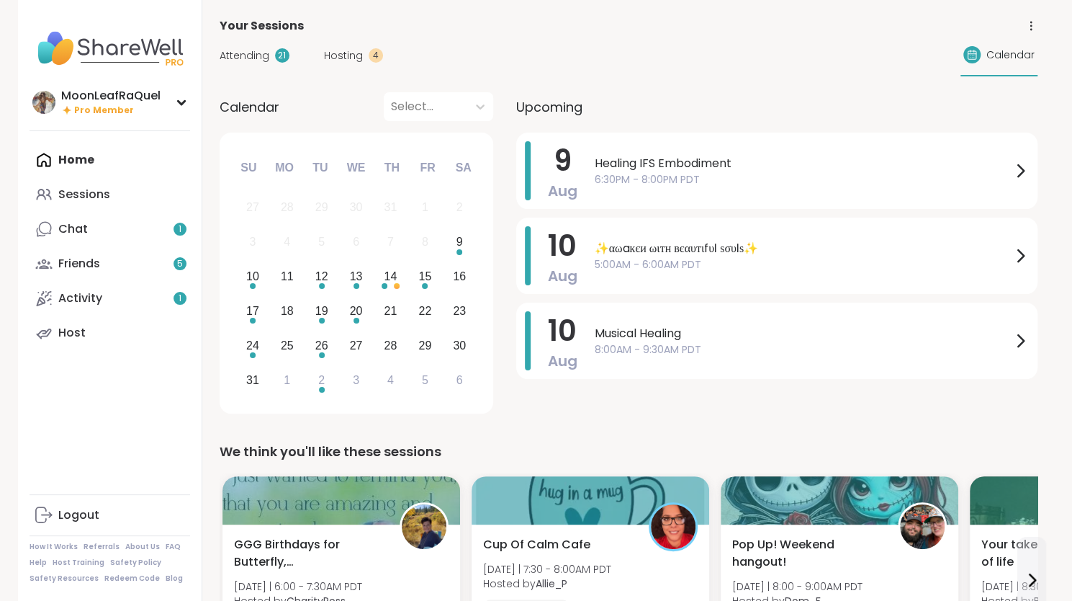
click at [739, 169] on span "Healing IFS Embodiment" at bounding box center [803, 163] width 417 height 17
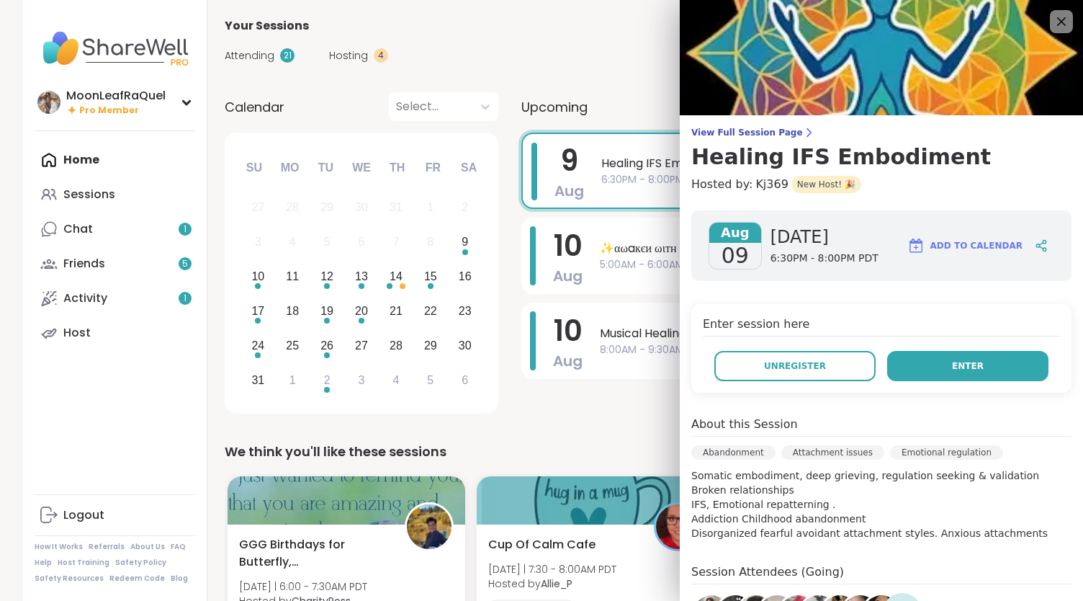
click at [952, 369] on span "Enter" at bounding box center [968, 365] width 32 height 13
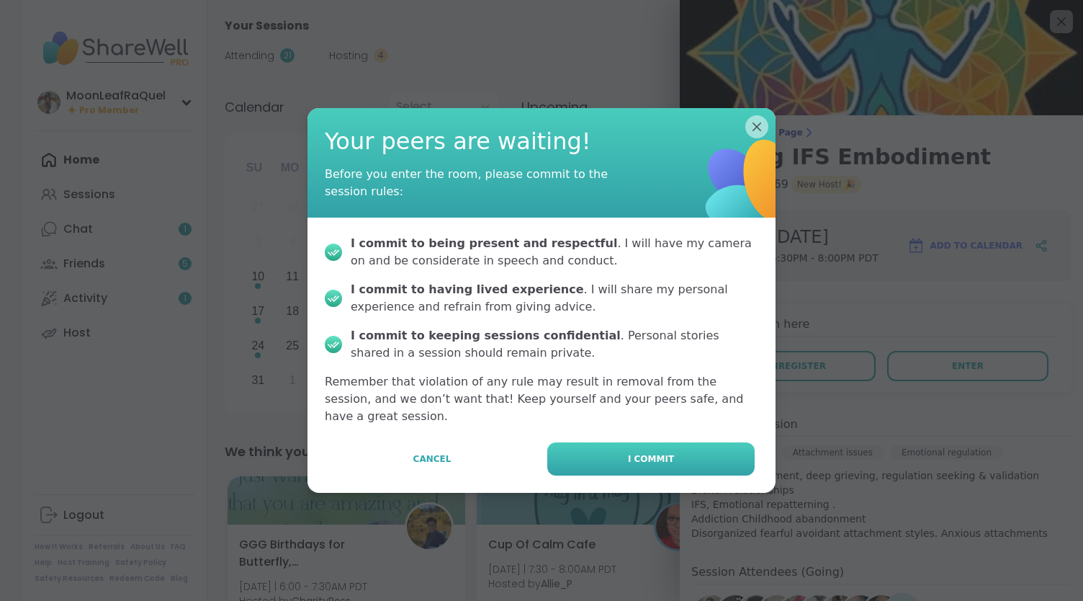
click at [693, 452] on button "I commit" at bounding box center [650, 458] width 207 height 33
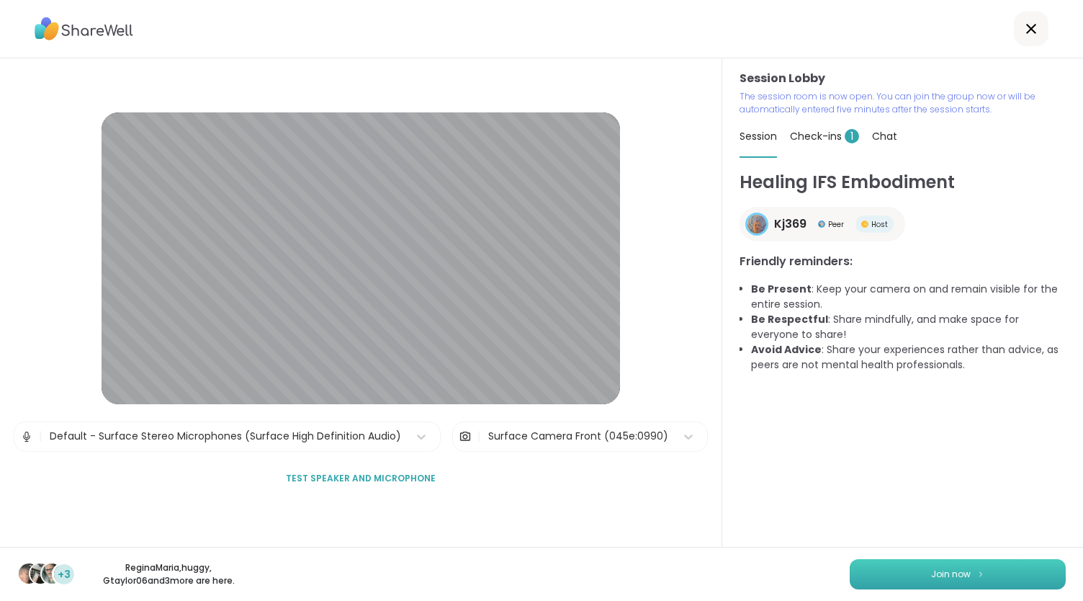
click at [940, 575] on span "Join now" at bounding box center [951, 573] width 40 height 13
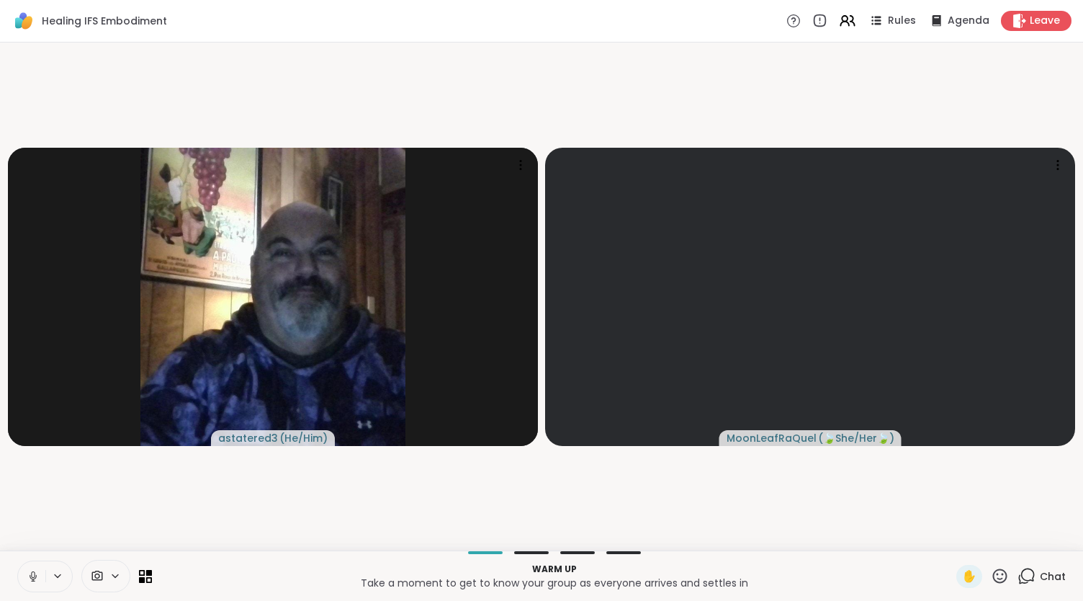
click at [27, 572] on icon at bounding box center [33, 576] width 13 height 13
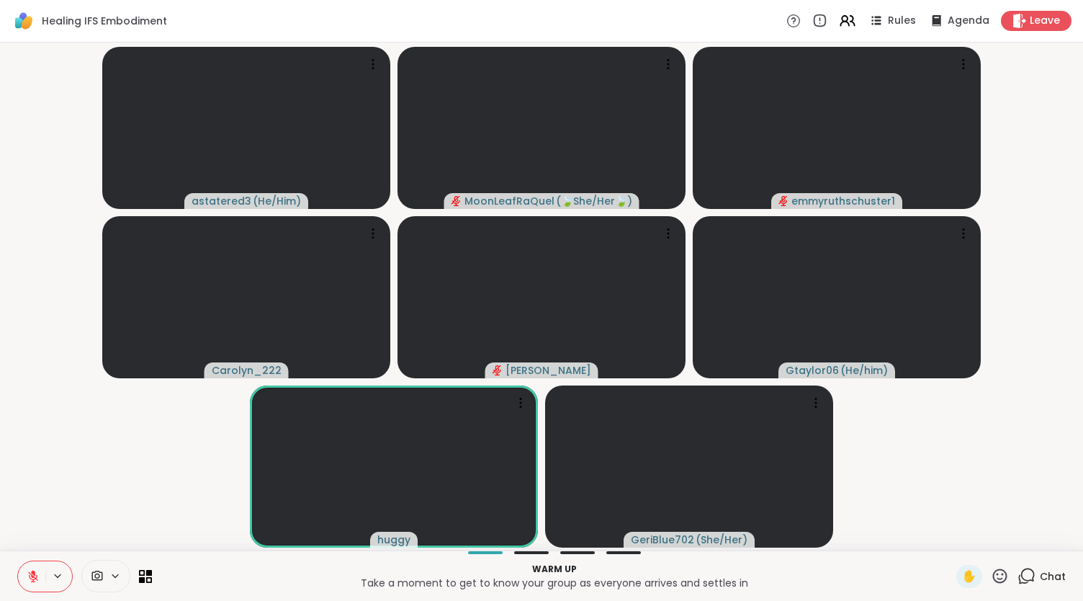
click at [1028, 571] on div "Chat" at bounding box center [1041, 576] width 48 height 23
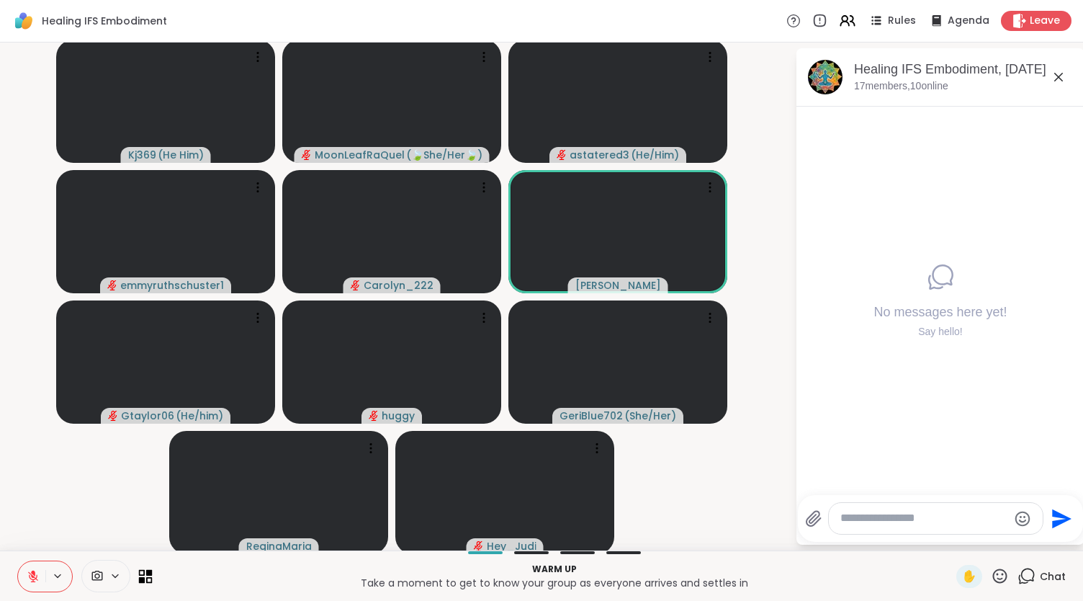
click at [140, 571] on icon at bounding box center [146, 576] width 14 height 14
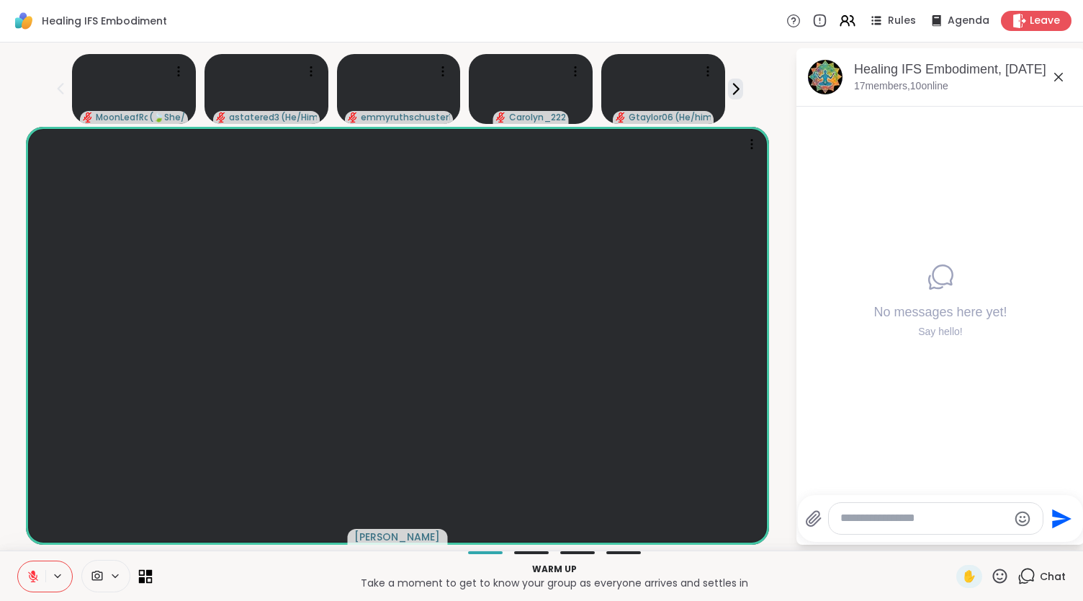
click at [146, 570] on icon at bounding box center [149, 572] width 6 height 6
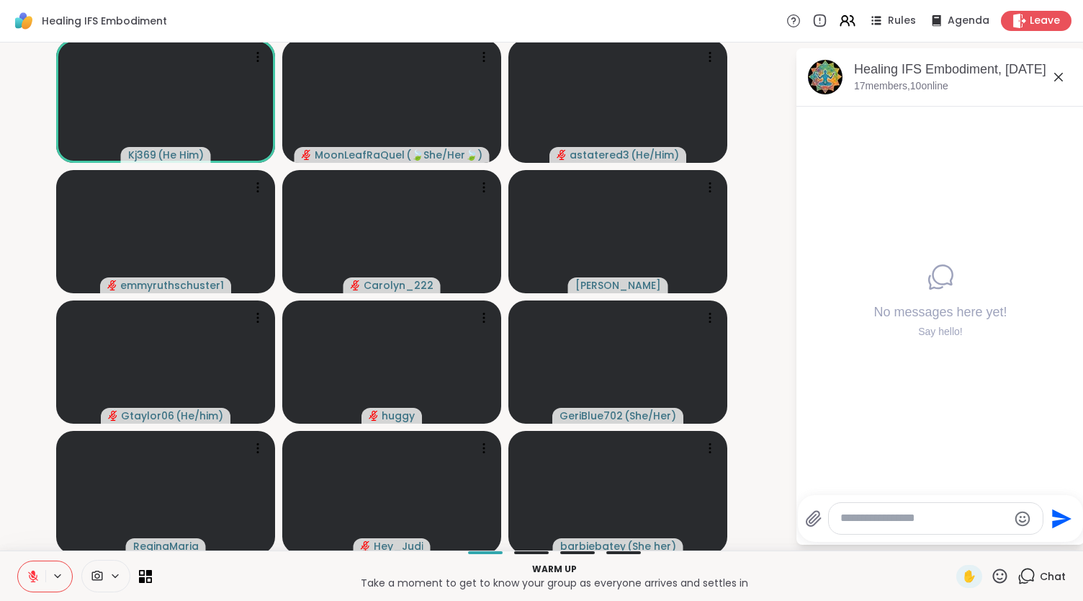
drag, startPoint x: 39, startPoint y: 568, endPoint x: 22, endPoint y: 525, distance: 46.5
click at [22, 525] on div "Healing IFS Embodiment Rules Agenda Leave Kj369 ( He Him ) MoonLeafRaQuel ( 🍃Sh…" at bounding box center [541, 300] width 1083 height 601
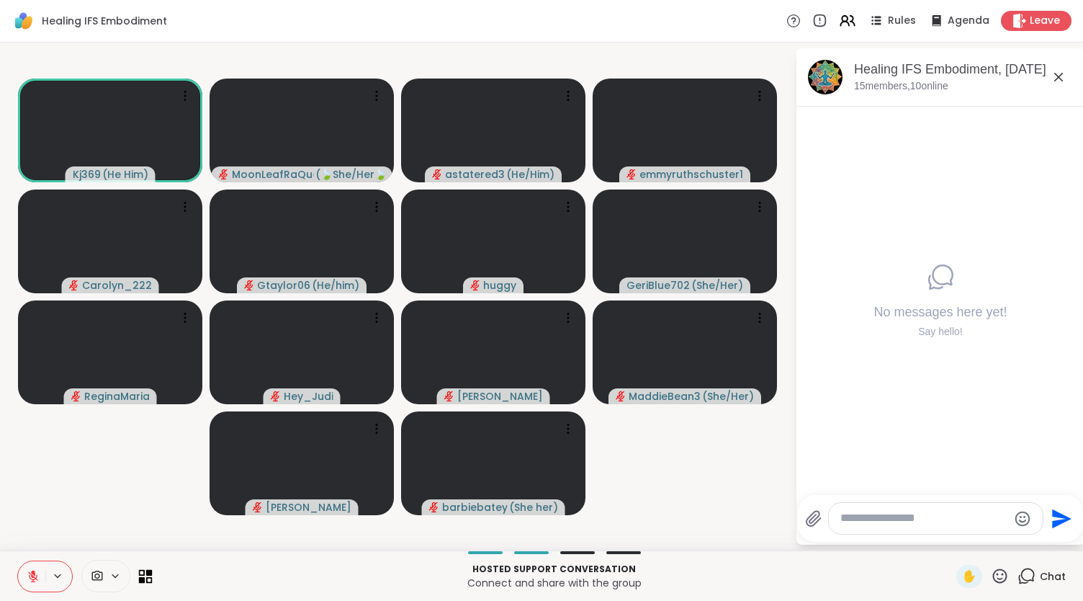
click at [141, 570] on icon at bounding box center [142, 572] width 6 height 6
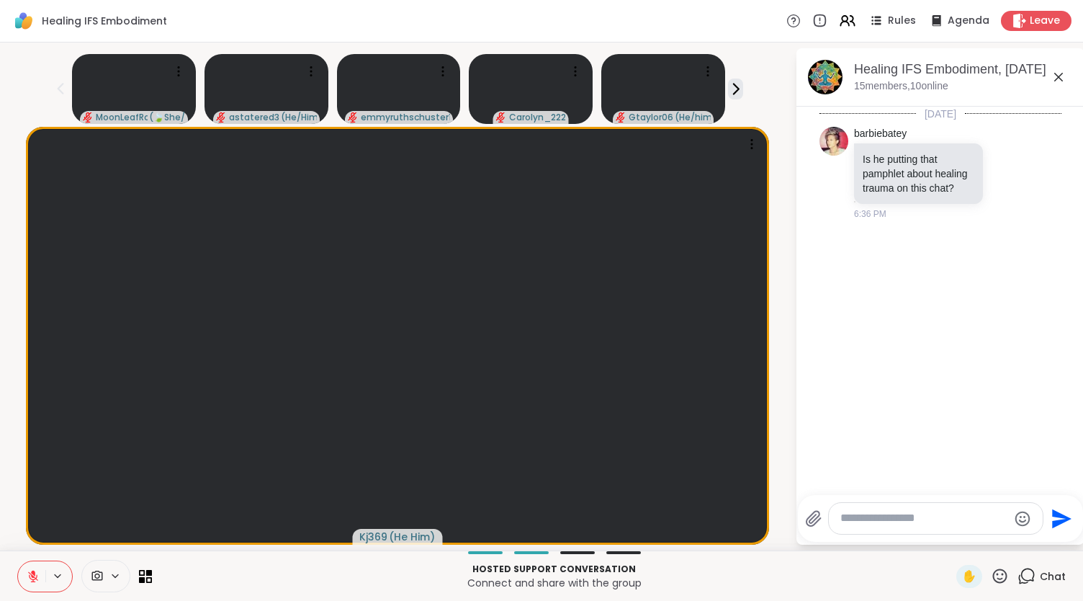
click at [994, 571] on icon at bounding box center [1000, 575] width 14 height 14
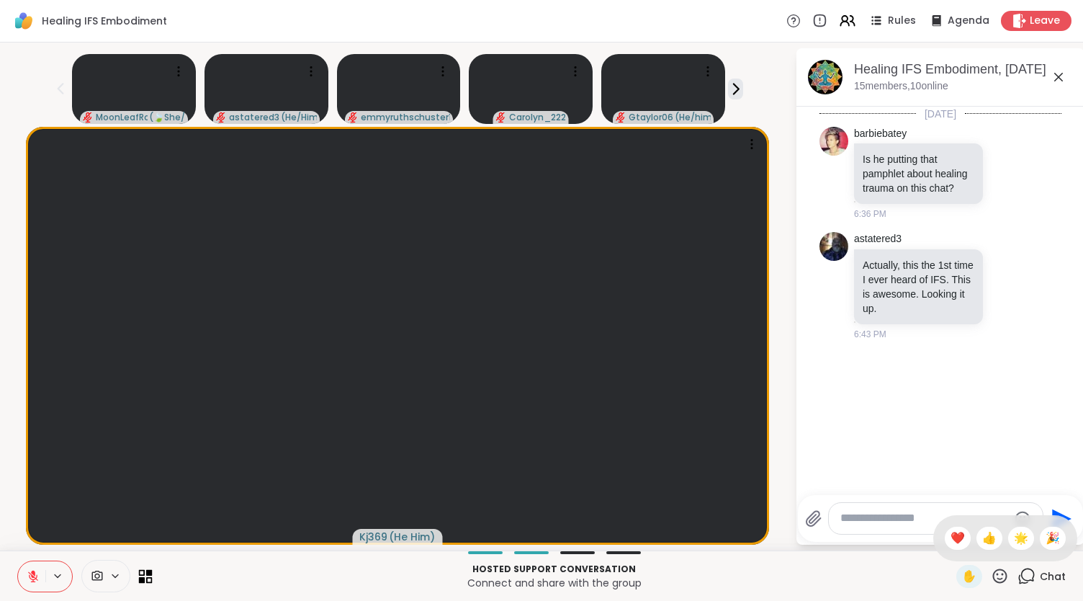
click at [144, 581] on icon at bounding box center [146, 576] width 14 height 14
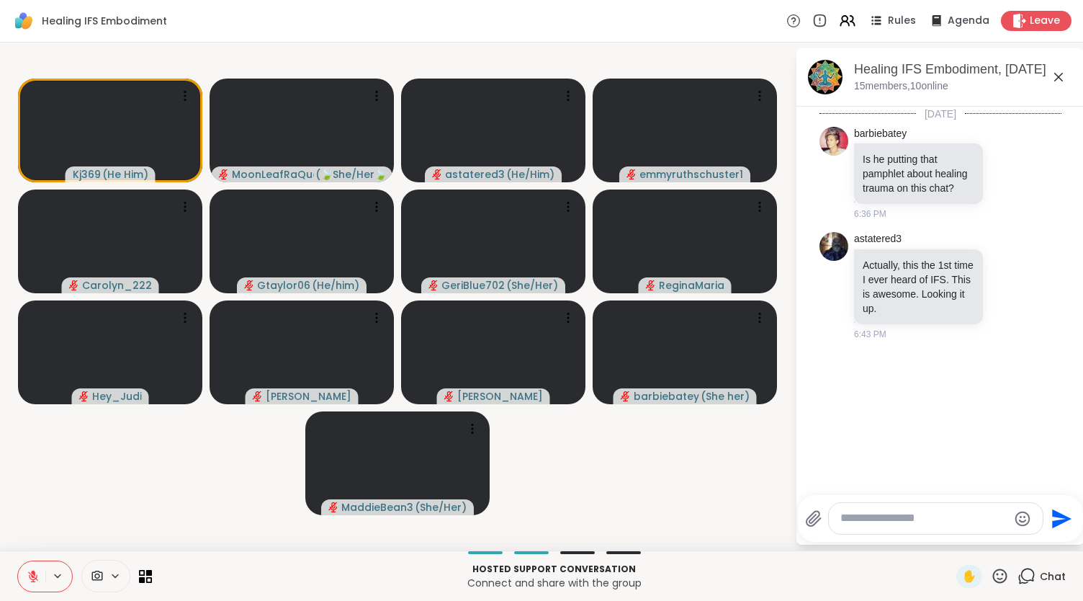
click at [853, 520] on textarea "Type your message" at bounding box center [924, 518] width 168 height 15
click at [995, 577] on icon at bounding box center [1000, 576] width 18 height 18
click at [982, 534] on span "👍" at bounding box center [989, 537] width 14 height 17
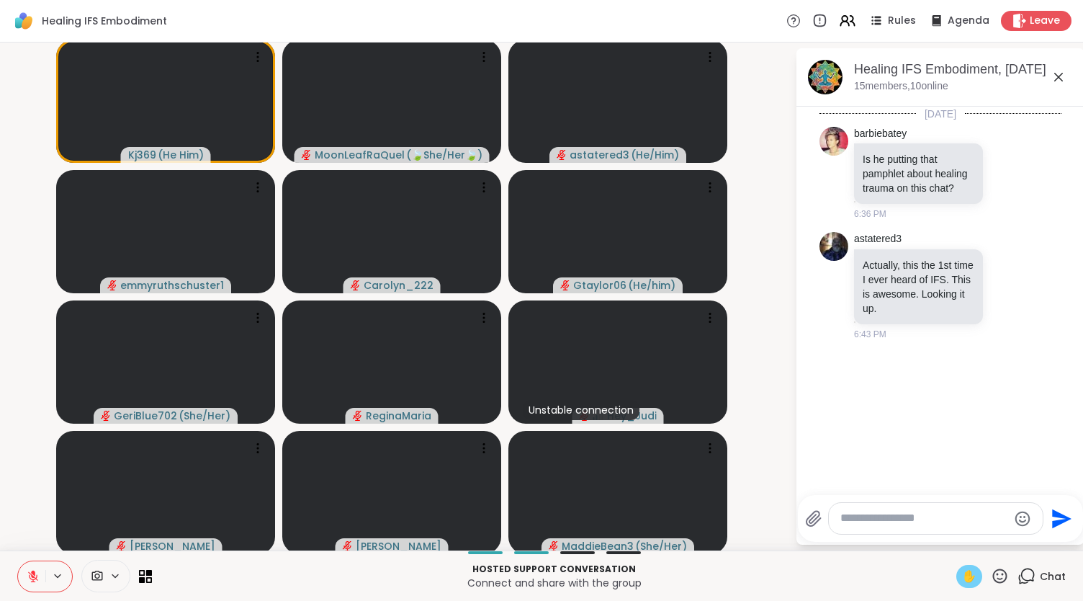
click at [968, 571] on div "✋" at bounding box center [969, 576] width 26 height 23
click at [962, 572] on span "✋" at bounding box center [969, 575] width 14 height 17
click at [29, 570] on icon at bounding box center [33, 576] width 13 height 13
click at [32, 571] on icon at bounding box center [33, 574] width 4 height 6
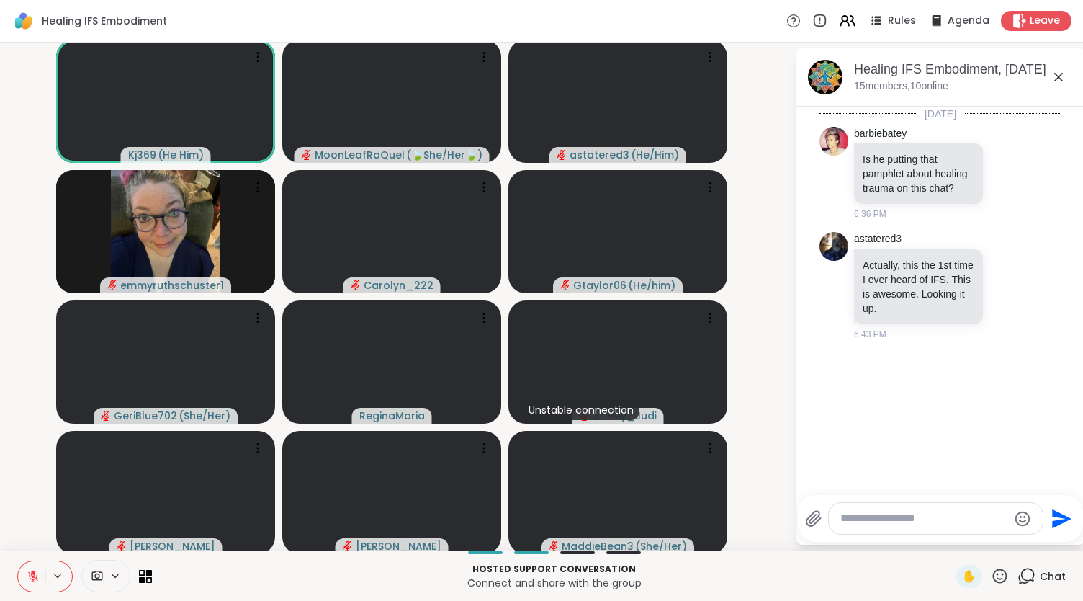
click at [31, 573] on icon at bounding box center [33, 576] width 13 height 13
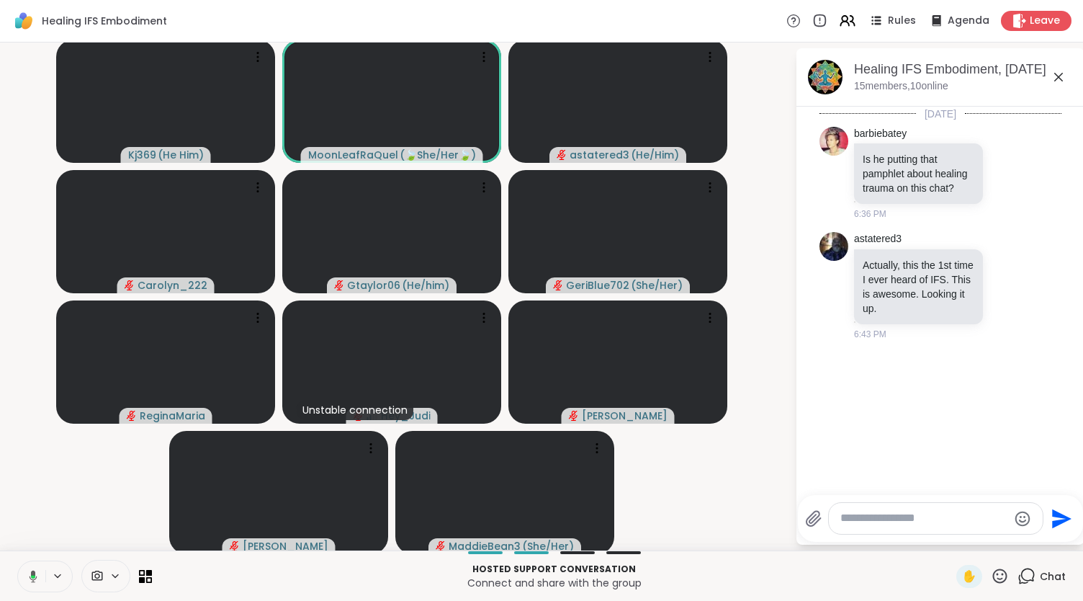
click at [30, 575] on icon at bounding box center [30, 576] width 13 height 13
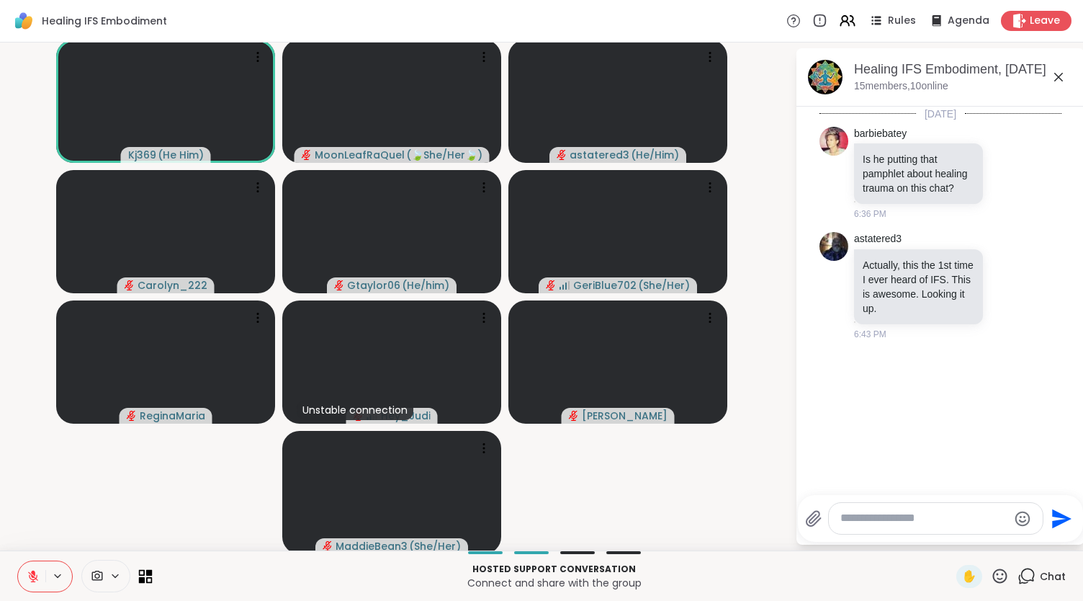
click at [145, 576] on icon at bounding box center [146, 576] width 14 height 14
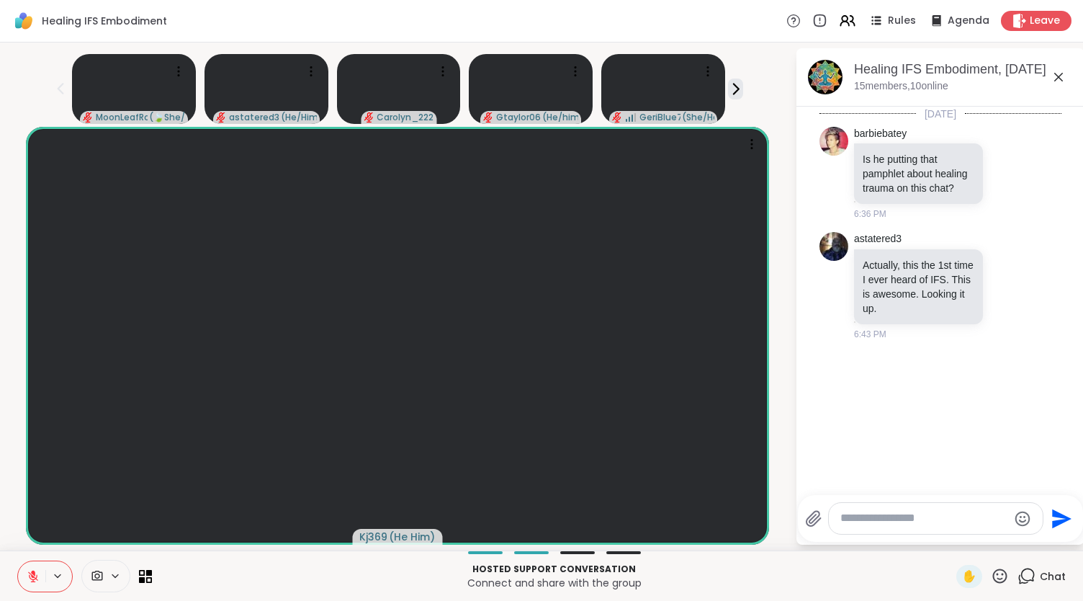
click at [868, 518] on textarea "Type your message" at bounding box center [924, 518] width 168 height 15
click at [1022, 570] on icon at bounding box center [1026, 576] width 18 height 18
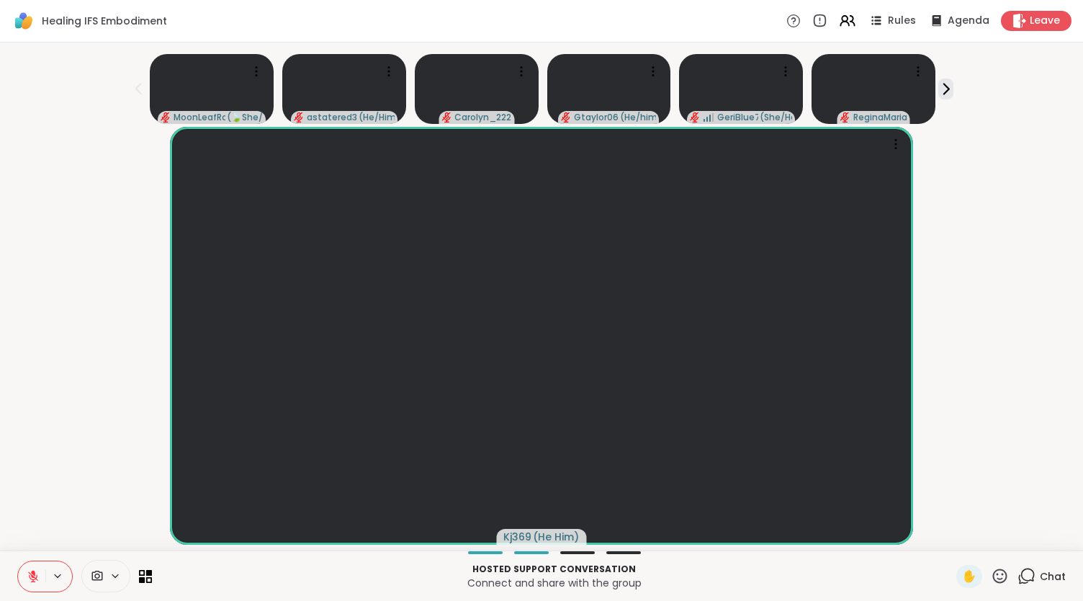
click at [1022, 570] on icon at bounding box center [1026, 576] width 18 height 18
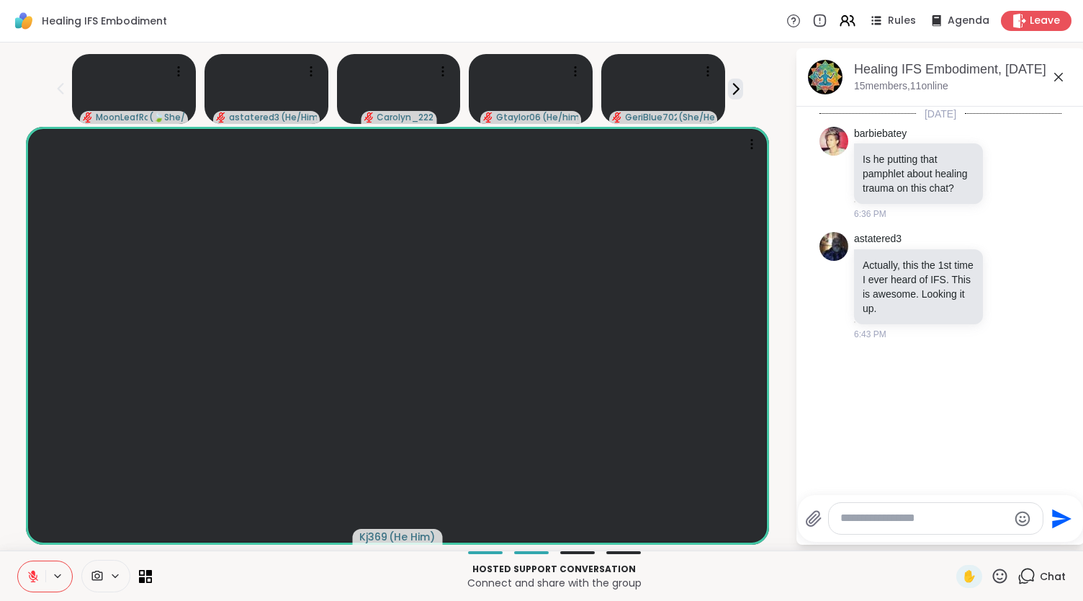
click at [868, 513] on textarea "Type your message" at bounding box center [924, 518] width 168 height 15
type textarea "**********"
click at [153, 575] on div "Hosted support conversation Connect and share with the group ✋ Chat" at bounding box center [541, 575] width 1083 height 50
click at [139, 577] on icon at bounding box center [142, 579] width 6 height 6
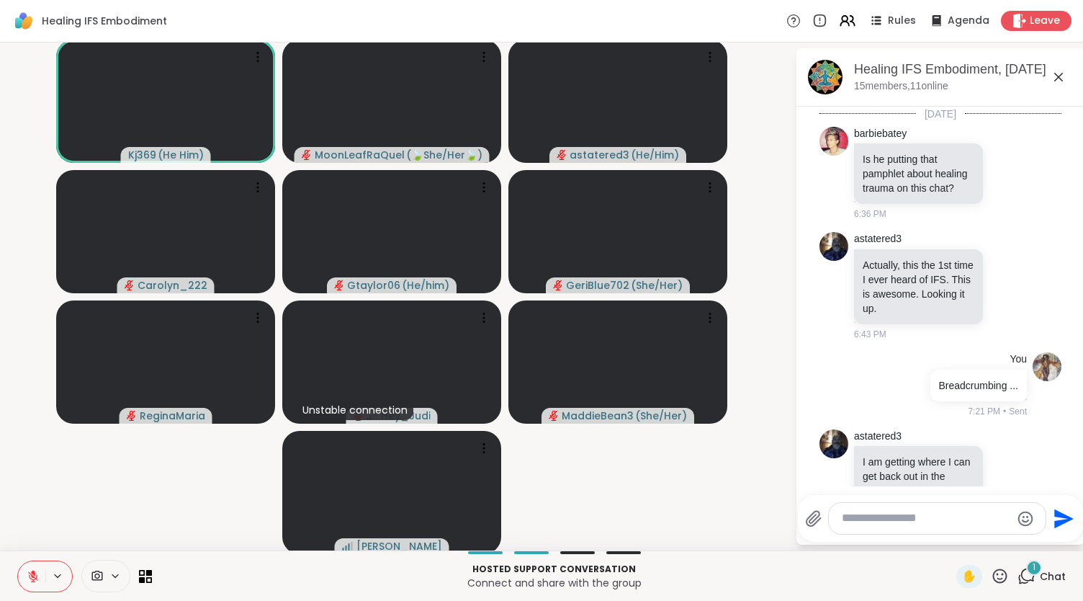
scroll to position [54, 0]
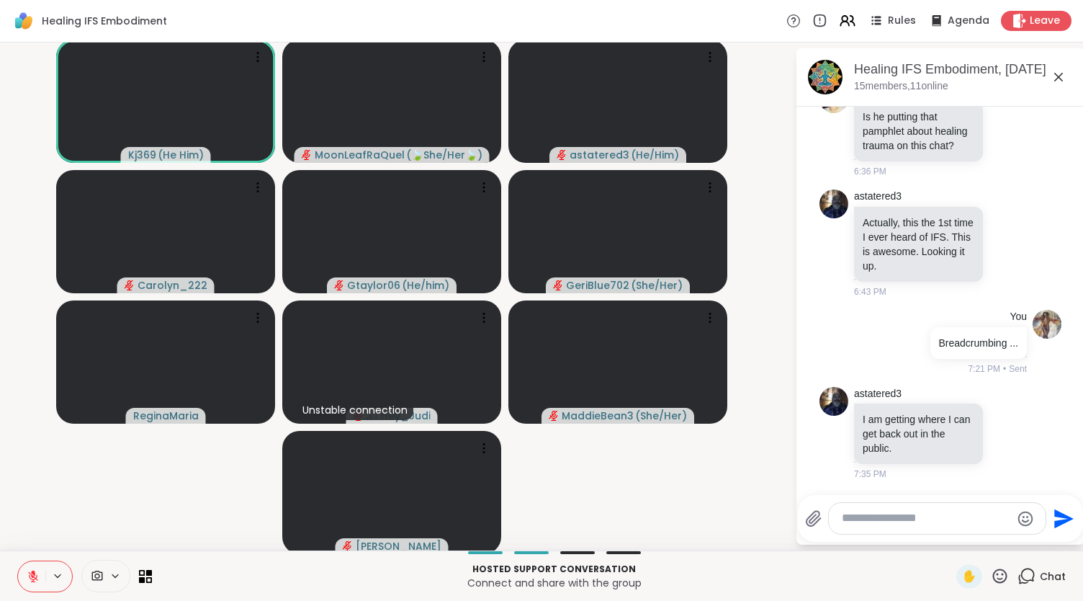
click at [991, 572] on icon at bounding box center [1000, 576] width 18 height 18
click at [950, 532] on span "❤️" at bounding box center [957, 537] width 14 height 17
click at [32, 572] on icon at bounding box center [33, 573] width 4 height 6
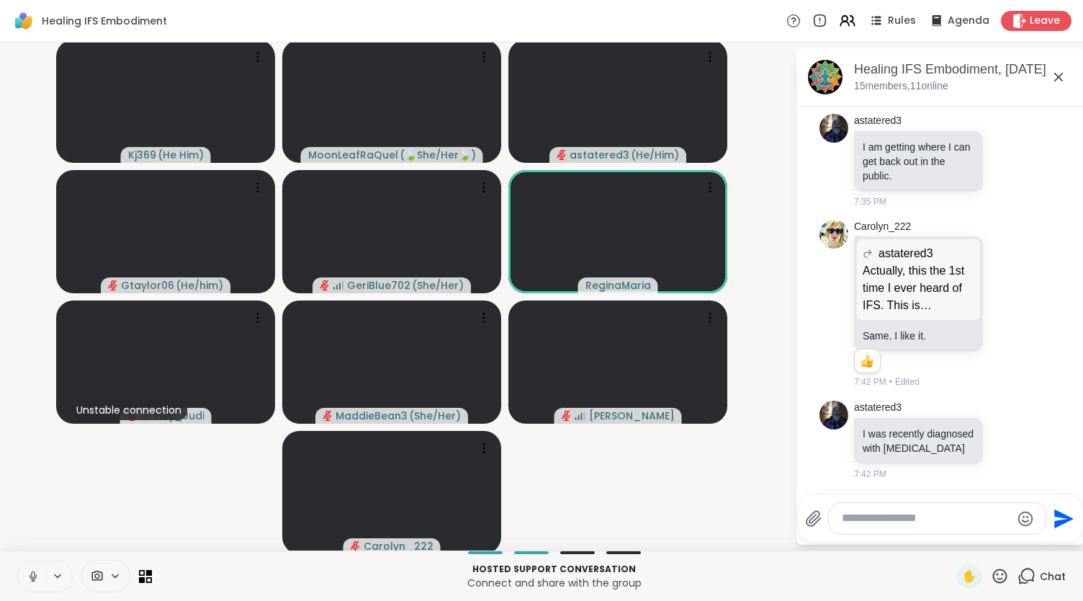
scroll to position [465, 0]
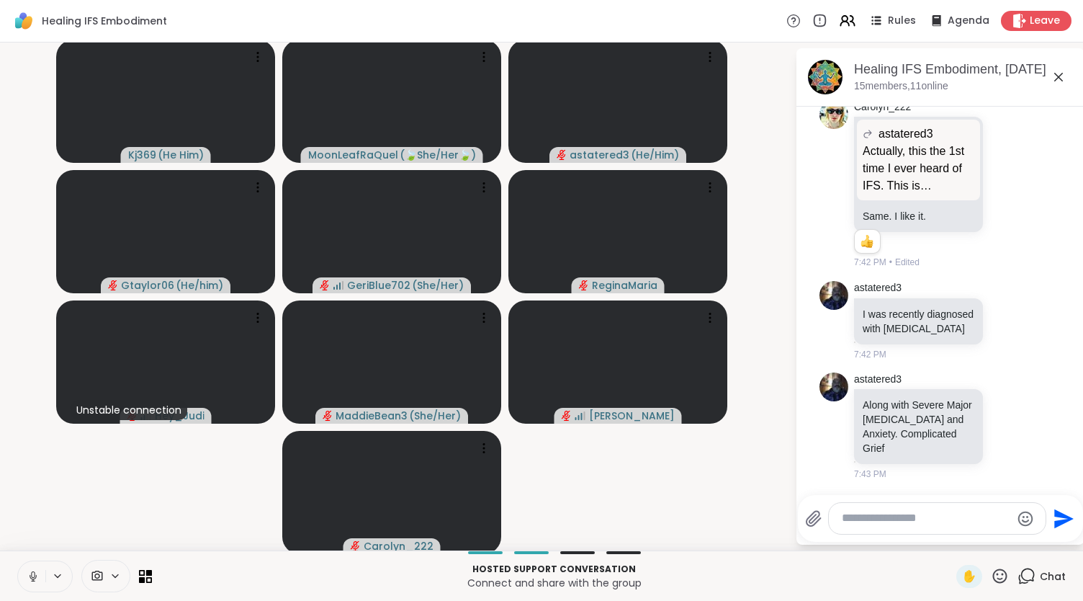
click at [40, 580] on button at bounding box center [31, 576] width 27 height 30
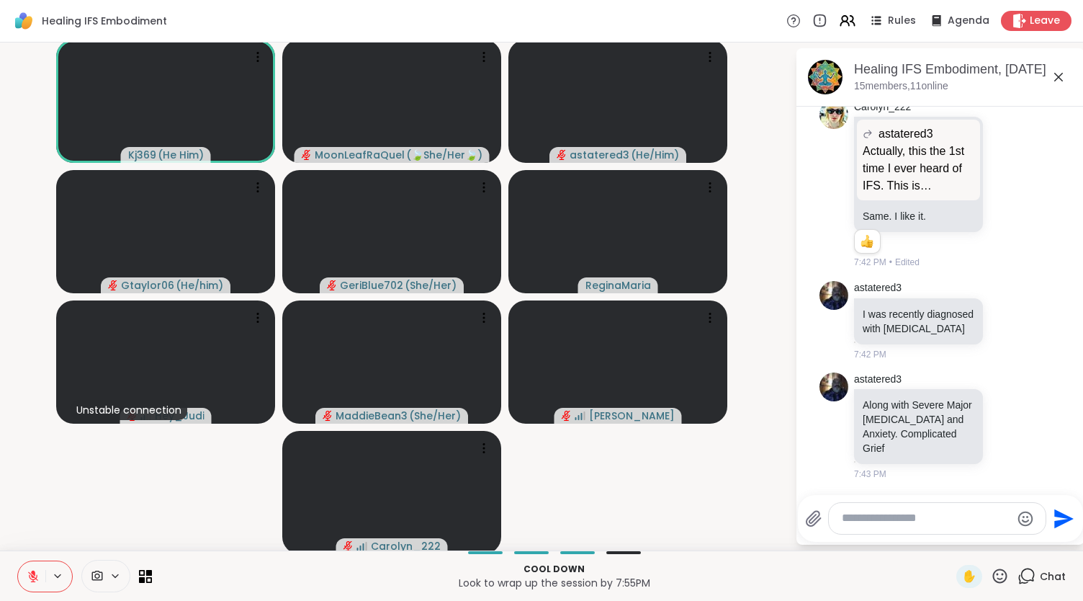
click at [863, 513] on textarea "Type your message" at bounding box center [926, 518] width 168 height 15
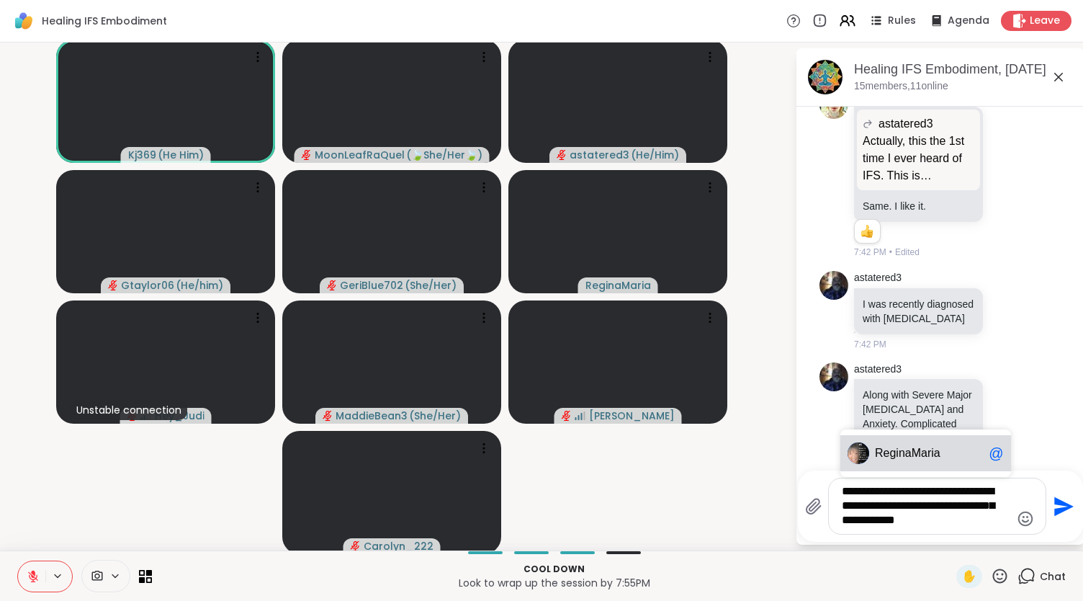
click at [917, 441] on div "Regin aMaria @" at bounding box center [925, 453] width 171 height 36
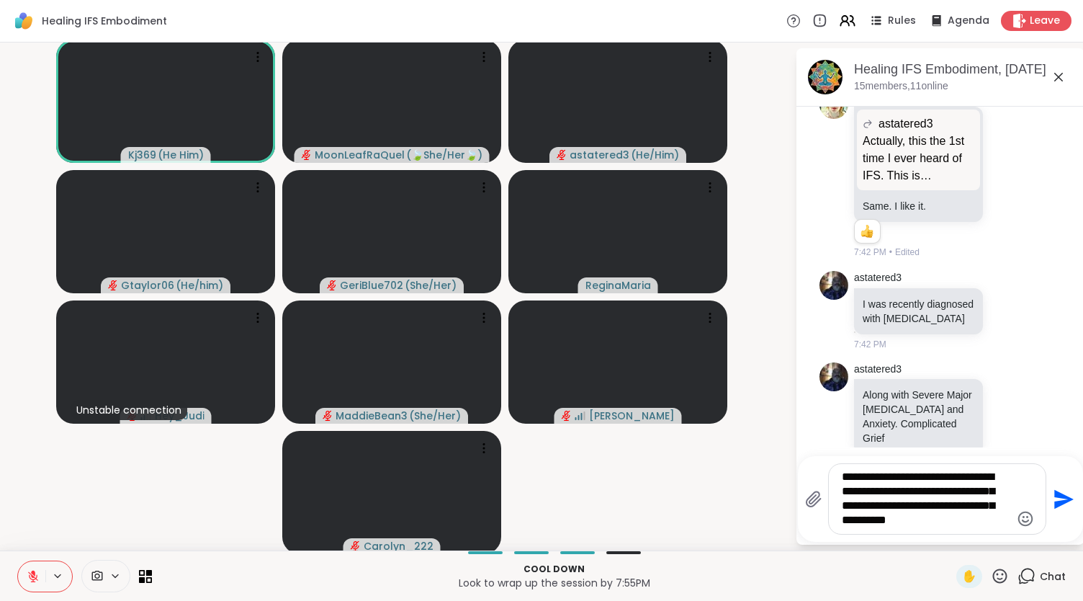
drag, startPoint x: 881, startPoint y: 489, endPoint x: 901, endPoint y: 516, distance: 34.0
click at [884, 492] on textarea "**********" at bounding box center [926, 498] width 168 height 58
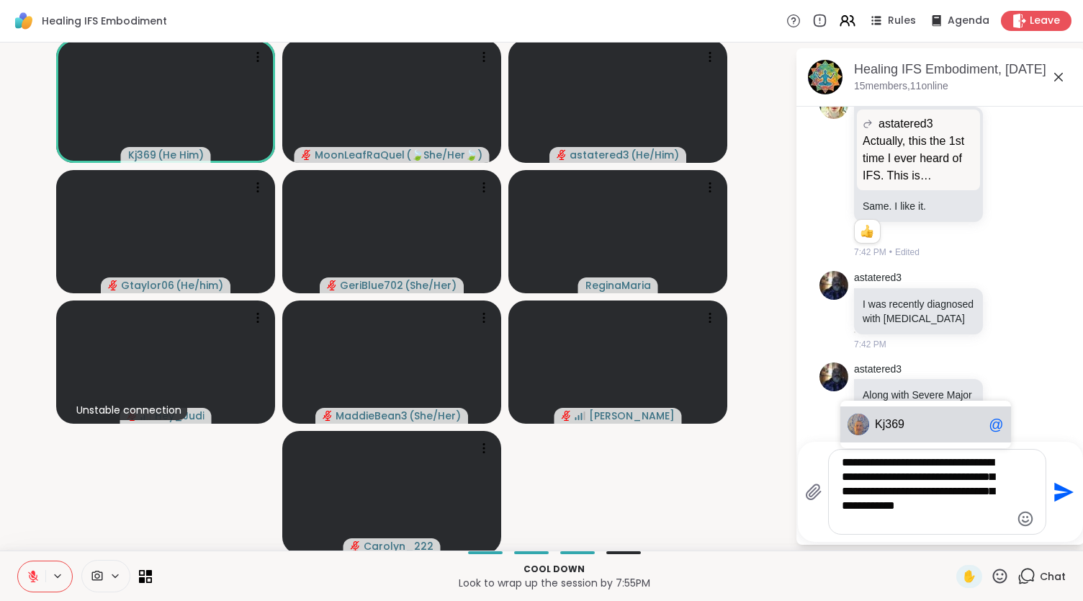
click at [899, 428] on span "K j369" at bounding box center [929, 424] width 108 height 14
type textarea "**********"
click at [1054, 495] on icon "Send" at bounding box center [1063, 491] width 19 height 19
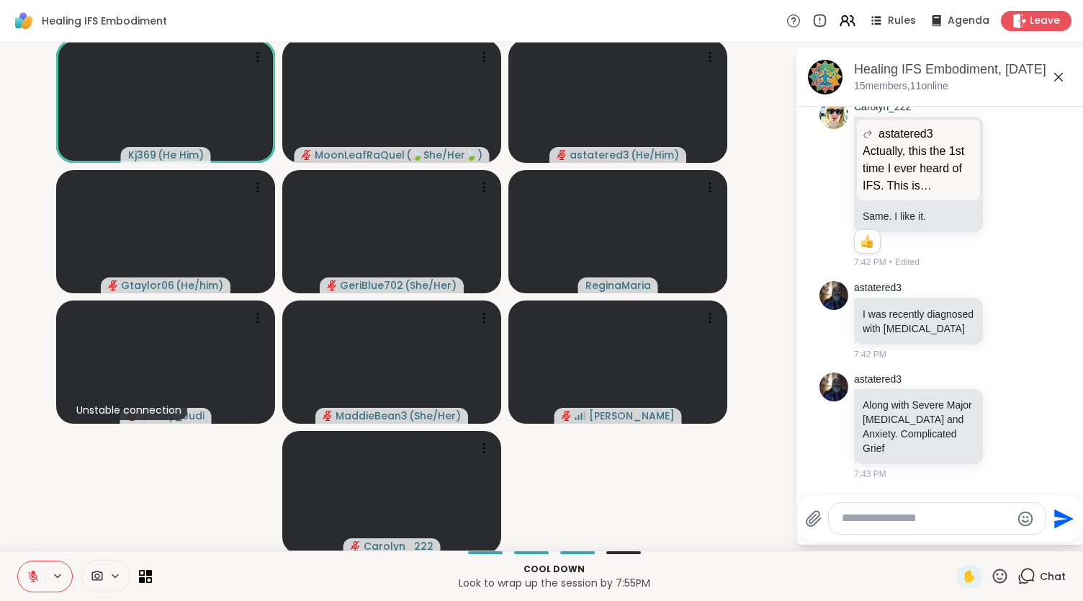
click at [1016, 17] on div "Leave" at bounding box center [1036, 21] width 71 height 20
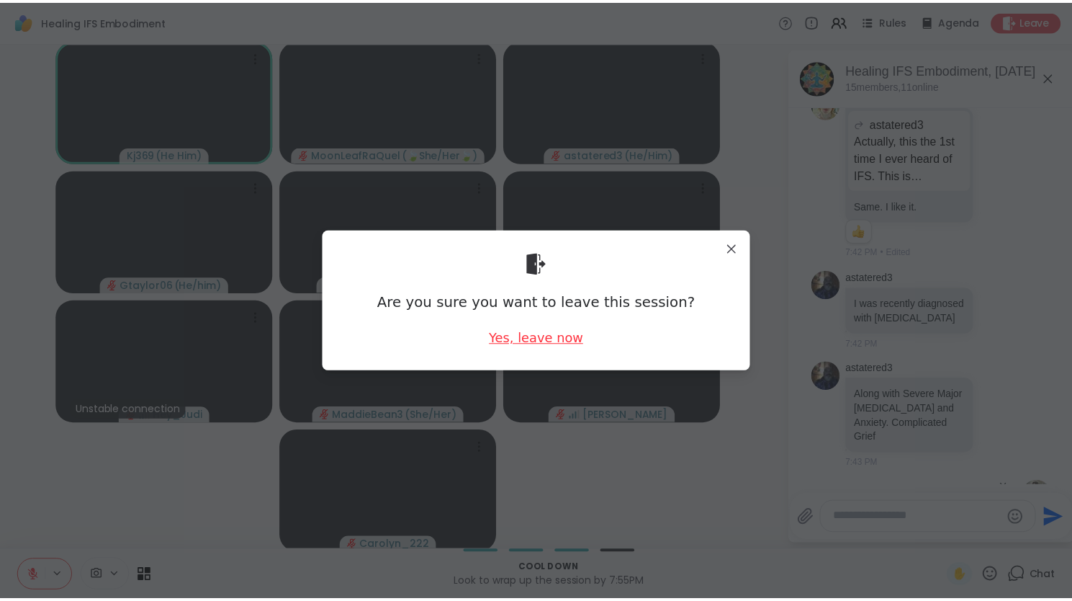
scroll to position [642, 0]
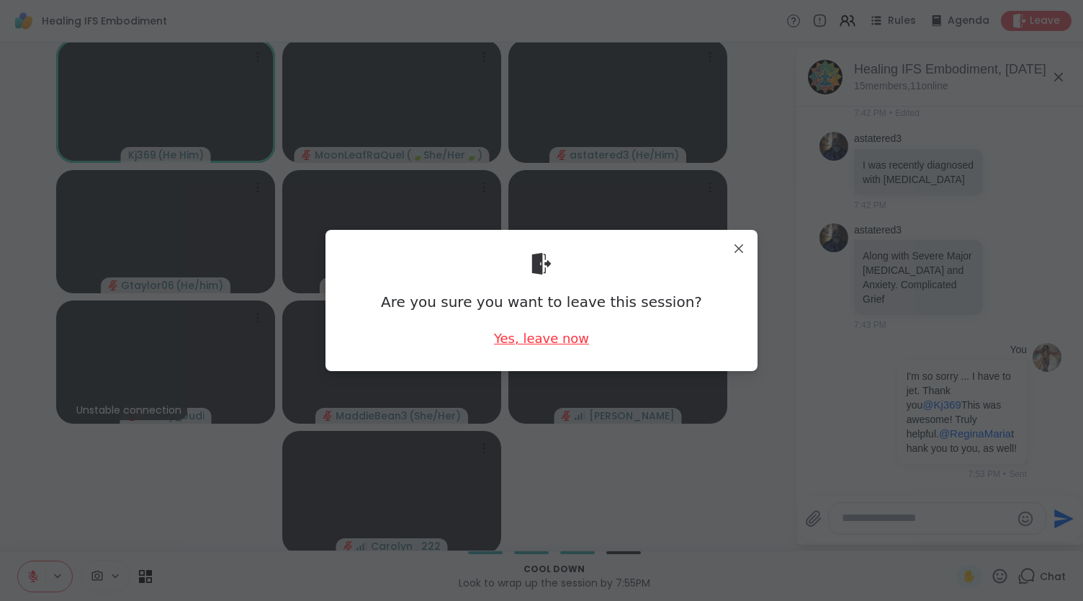
click at [570, 339] on div "Yes, leave now" at bounding box center [541, 338] width 95 height 18
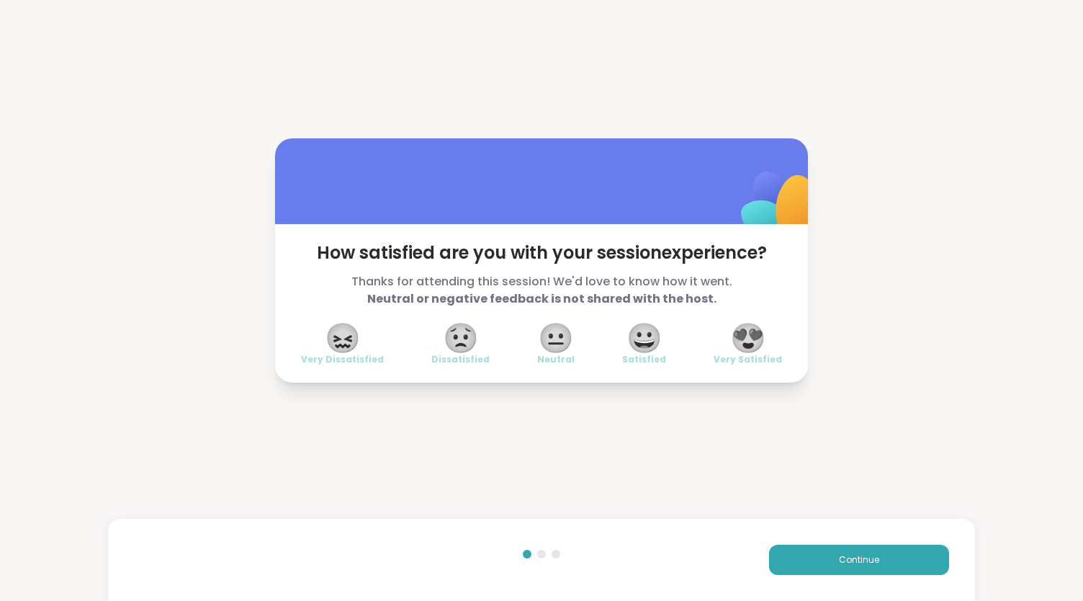
click at [736, 332] on span "😍" at bounding box center [748, 338] width 36 height 26
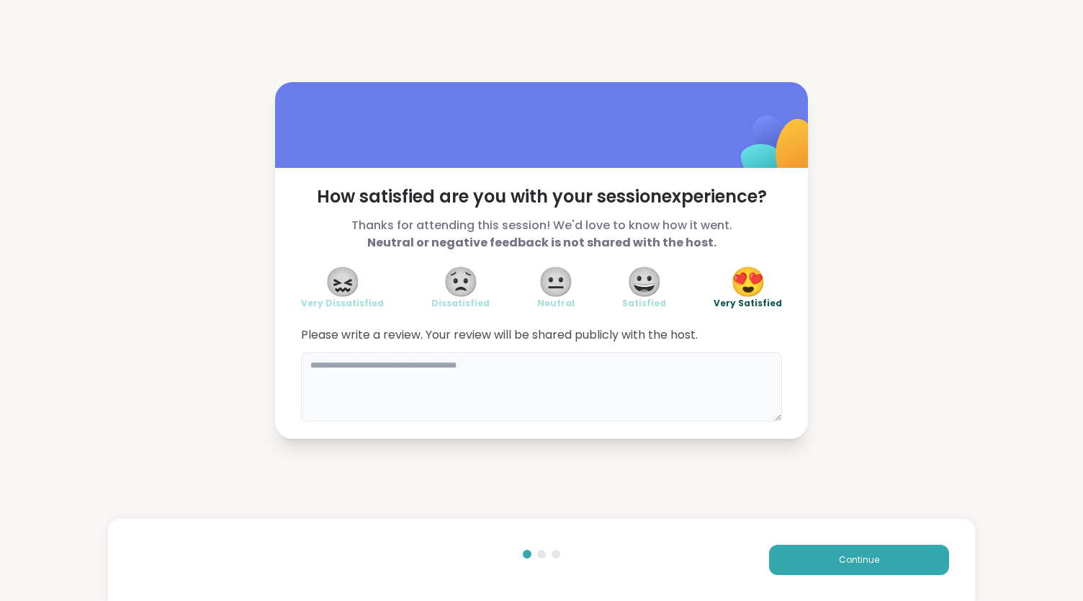
click at [448, 368] on textarea at bounding box center [541, 386] width 481 height 69
type textarea "**********"
click at [839, 553] on span "Continue" at bounding box center [859, 559] width 40 height 13
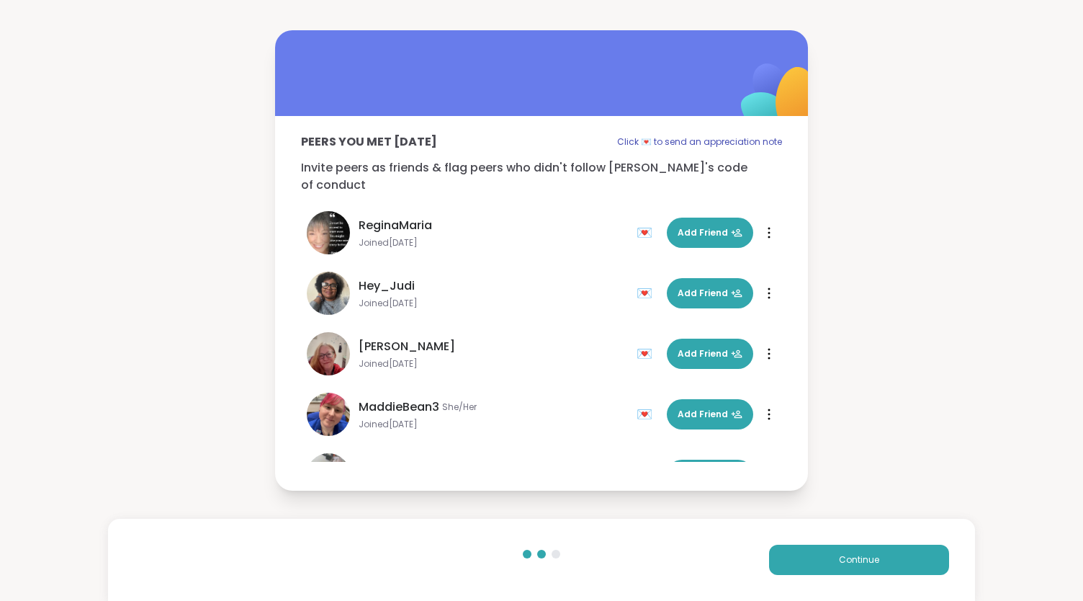
click at [637, 224] on div "💌" at bounding box center [648, 232] width 22 height 23
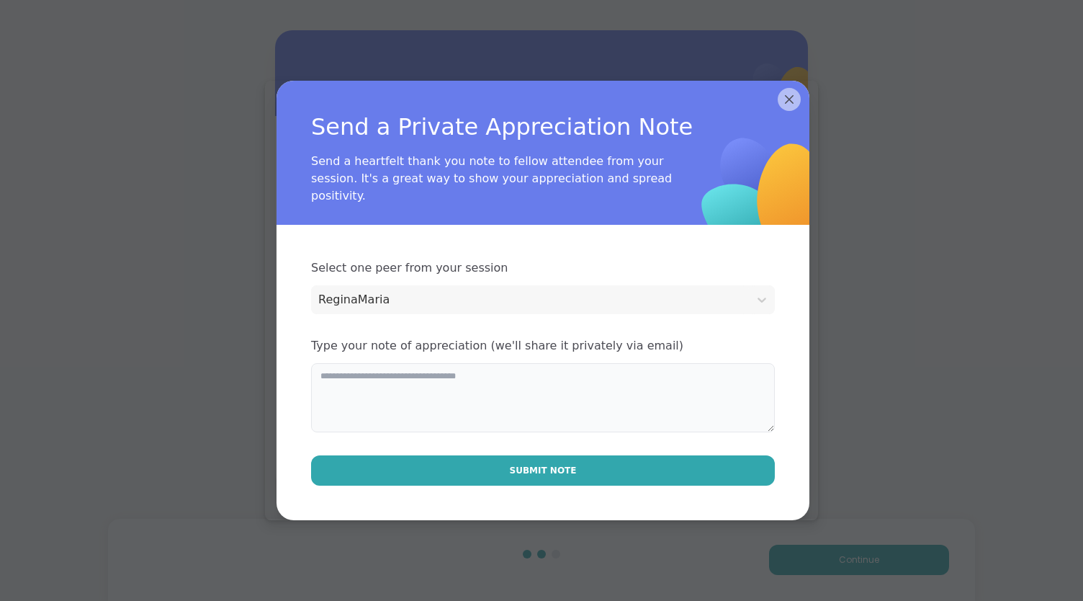
click at [429, 375] on textarea at bounding box center [543, 397] width 464 height 69
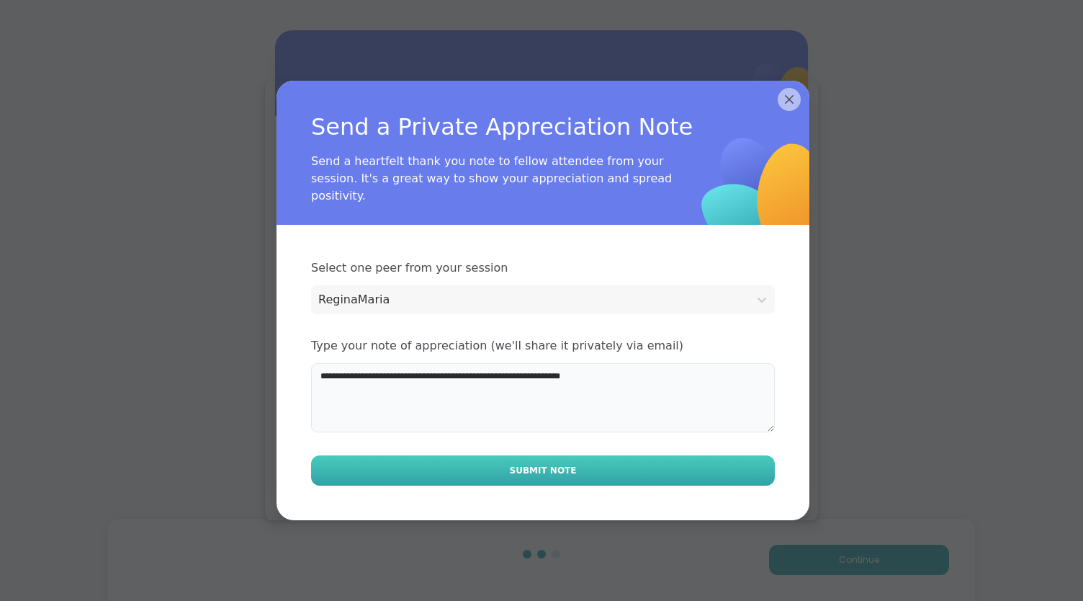
type textarea "**********"
click at [482, 469] on button "Submit Note" at bounding box center [543, 470] width 464 height 30
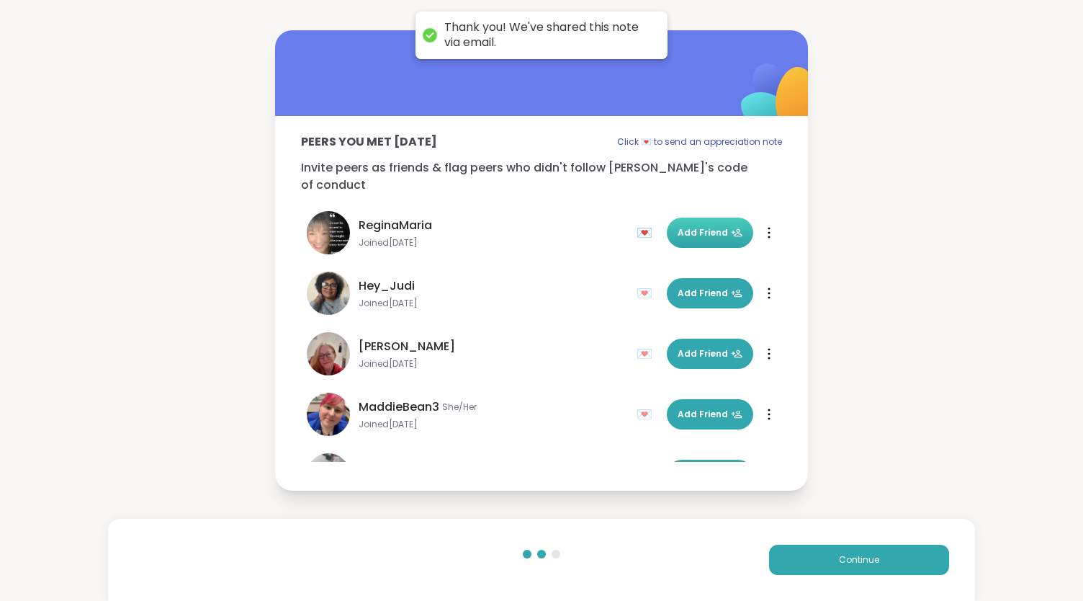
click at [683, 226] on span "Add Friend" at bounding box center [710, 232] width 65 height 13
click at [863, 570] on button "Continue" at bounding box center [859, 559] width 180 height 30
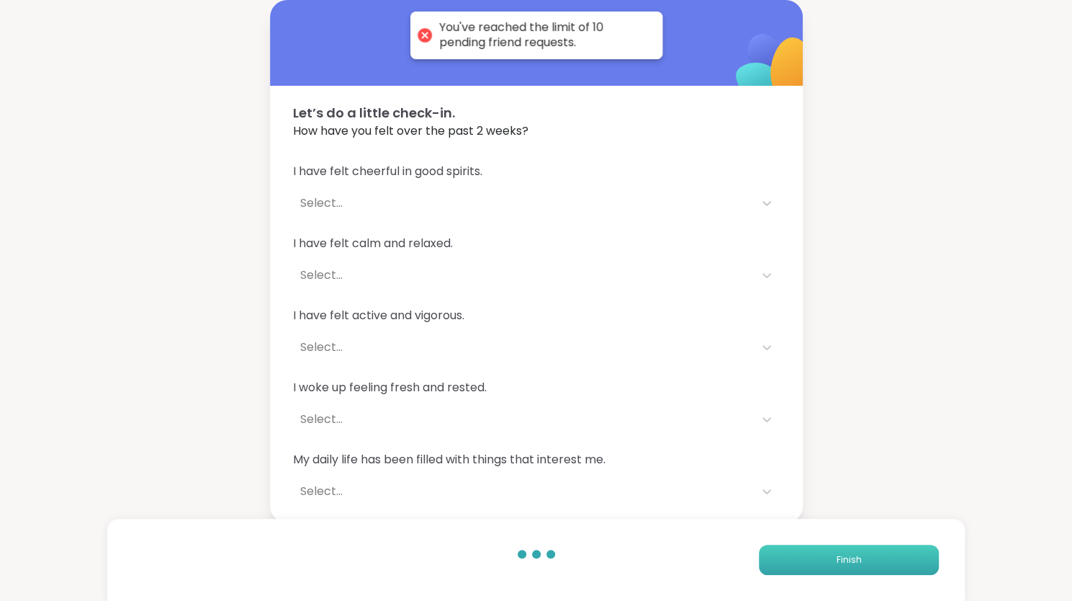
click at [847, 546] on button "Finish" at bounding box center [849, 559] width 180 height 30
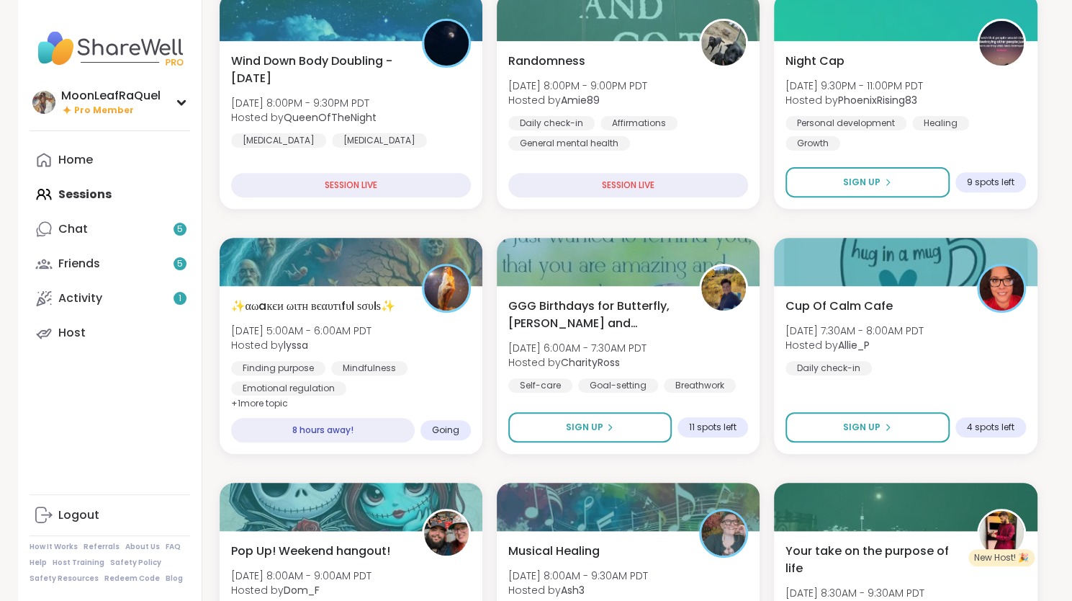
scroll to position [233, 0]
